Goal: Task Accomplishment & Management: Manage account settings

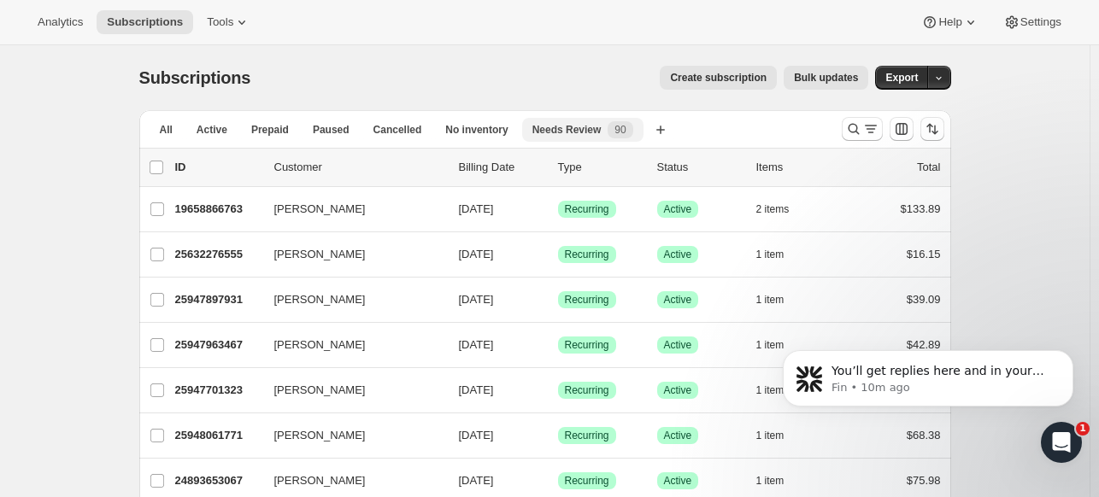
click at [558, 132] on span "Needs Review" at bounding box center [566, 130] width 69 height 14
click at [608, 121] on span "90" at bounding box center [620, 129] width 25 height 17
click at [193, 132] on button "Active" at bounding box center [211, 130] width 51 height 24
click at [569, 133] on span "Needs Review" at bounding box center [566, 130] width 69 height 14
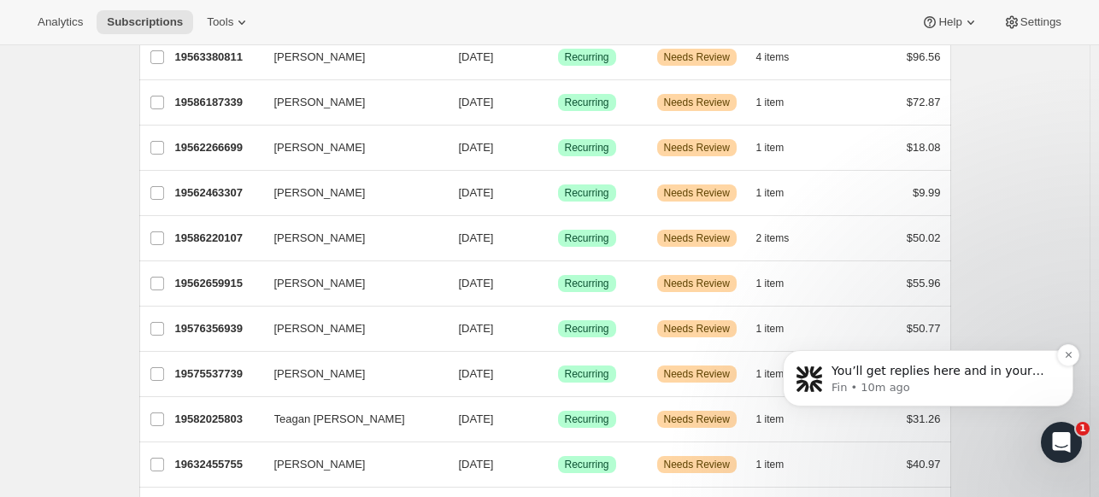
scroll to position [2053, 0]
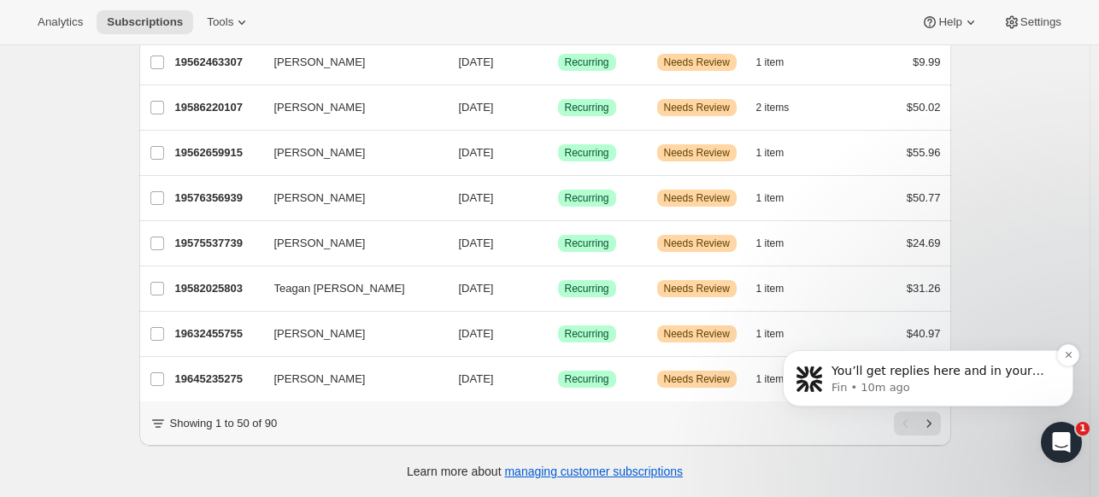
click at [927, 382] on p "Fin • 10m ago" at bounding box center [942, 387] width 220 height 15
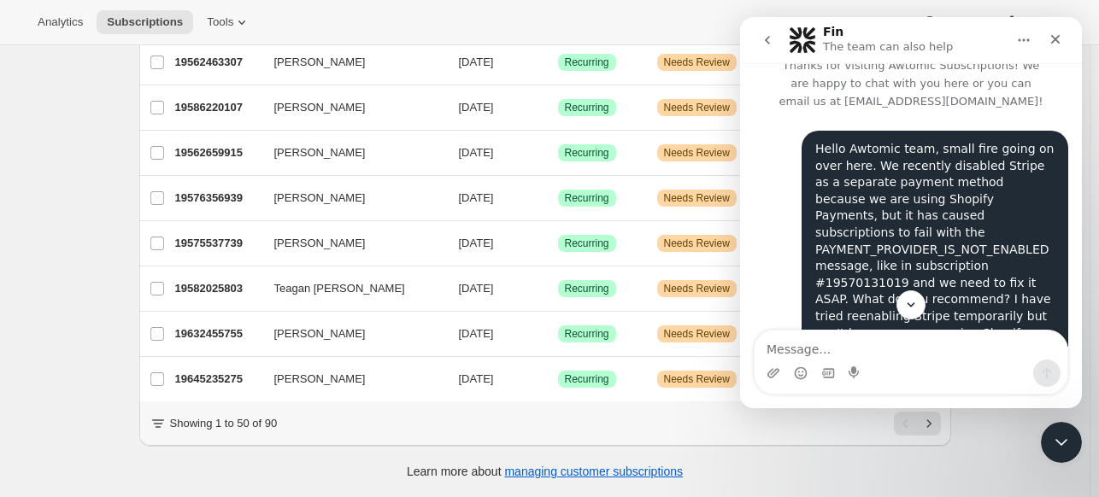
scroll to position [65, 0]
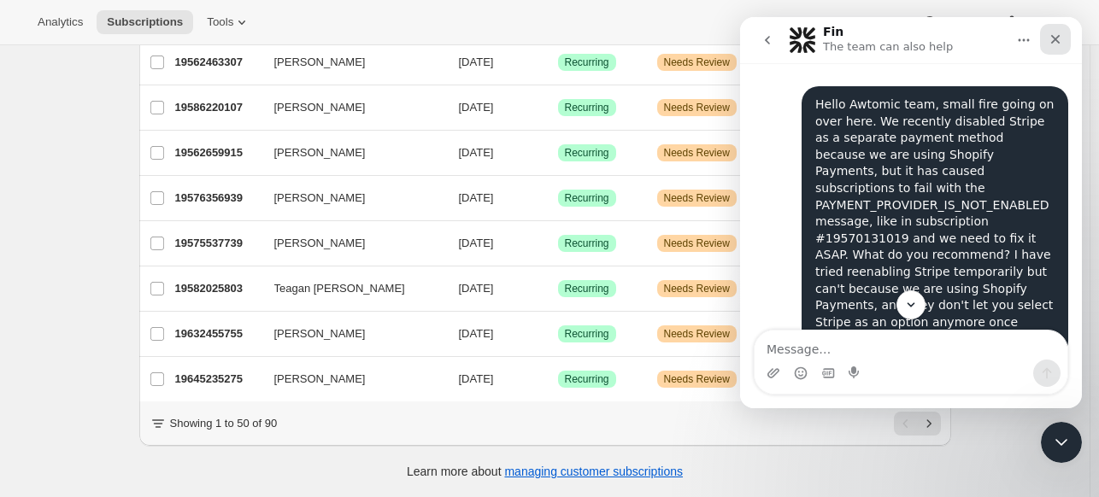
click at [1053, 41] on icon "Close" at bounding box center [1055, 39] width 9 height 9
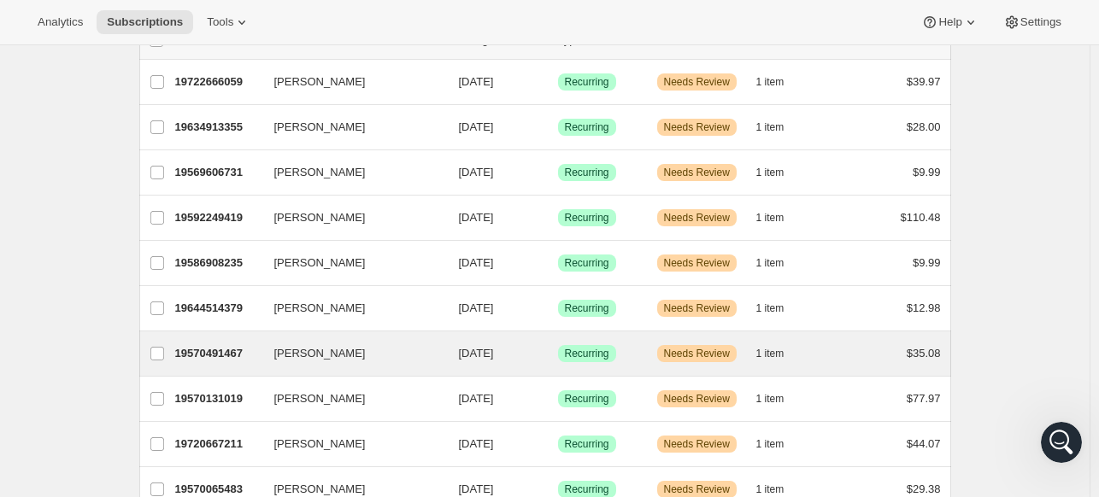
scroll to position [0, 0]
